Goal: Information Seeking & Learning: Learn about a topic

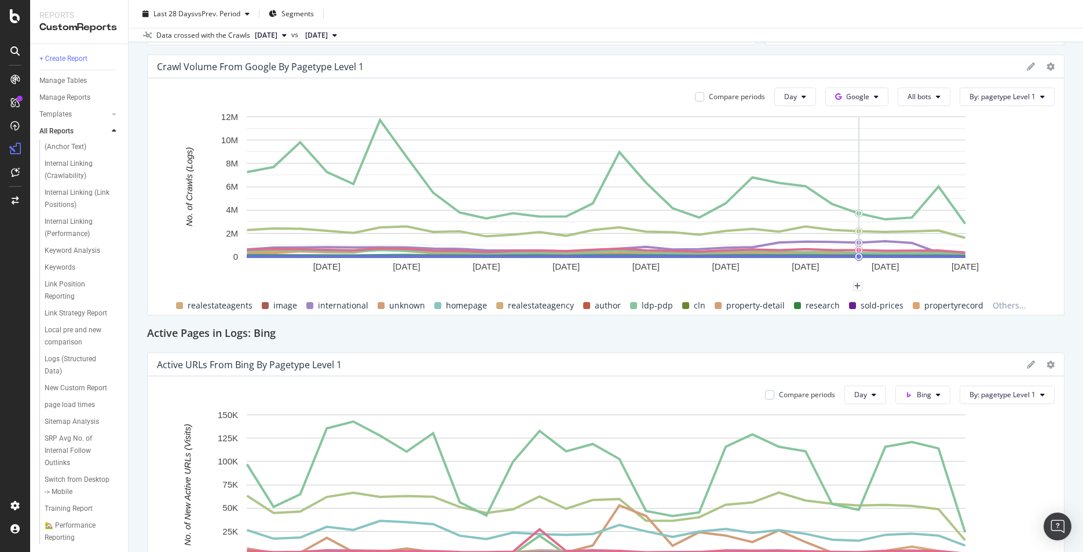
scroll to position [653, 0]
